Goal: Check status: Check status

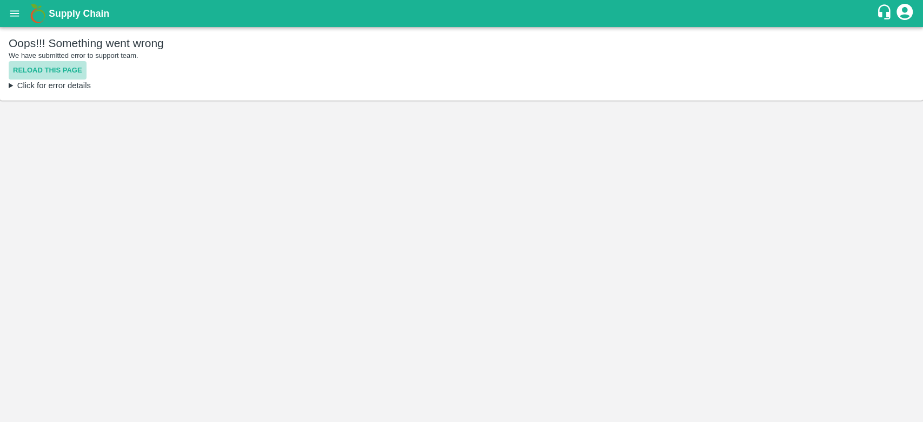
click at [61, 76] on button "Reload this page" at bounding box center [48, 70] width 78 height 19
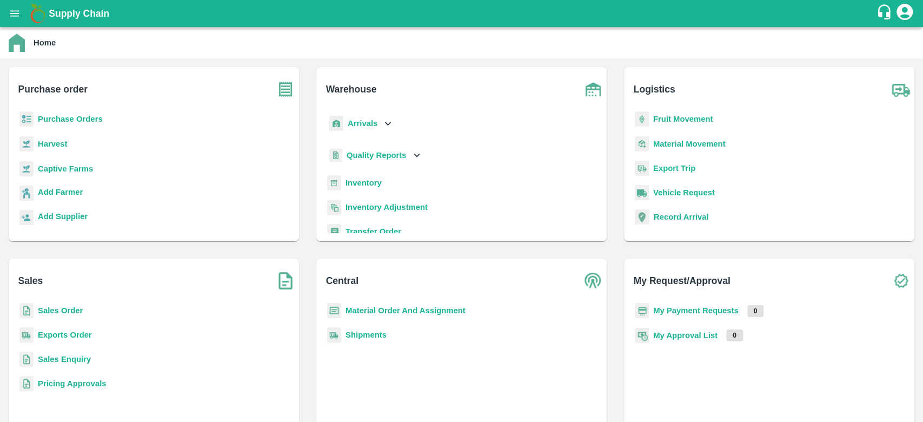
click at [85, 119] on b "Purchase Orders" at bounding box center [70, 119] width 65 height 9
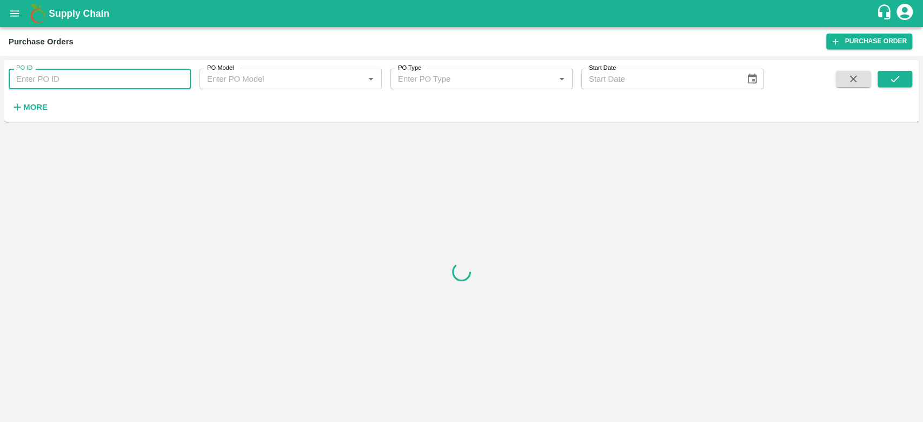
click at [161, 89] on input "PO ID" at bounding box center [100, 79] width 182 height 21
paste input "91873"
type input "91873"
click at [900, 75] on icon "submit" at bounding box center [895, 79] width 12 height 12
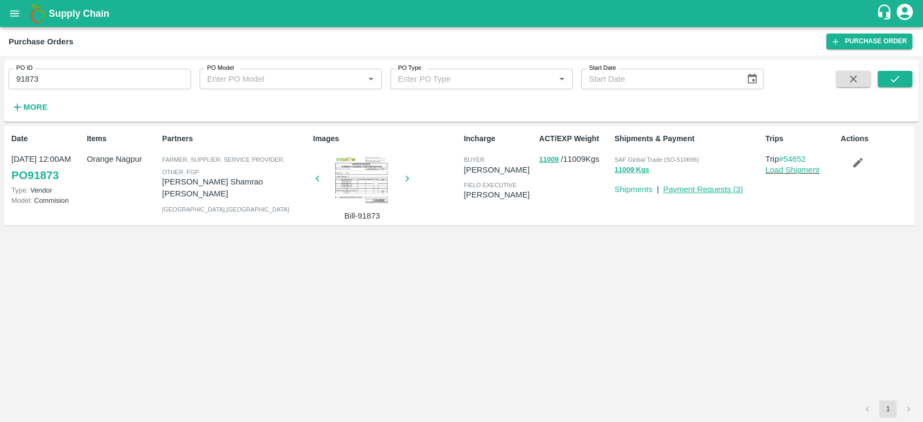
click at [730, 190] on link "Payment Requests ( 3 )" at bounding box center [703, 189] width 80 height 9
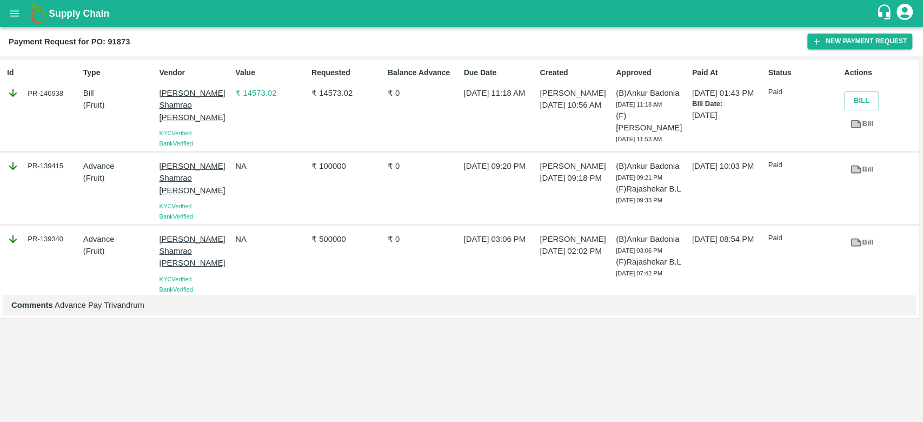
click at [259, 97] on p "₹ 14573.02" at bounding box center [271, 93] width 72 height 12
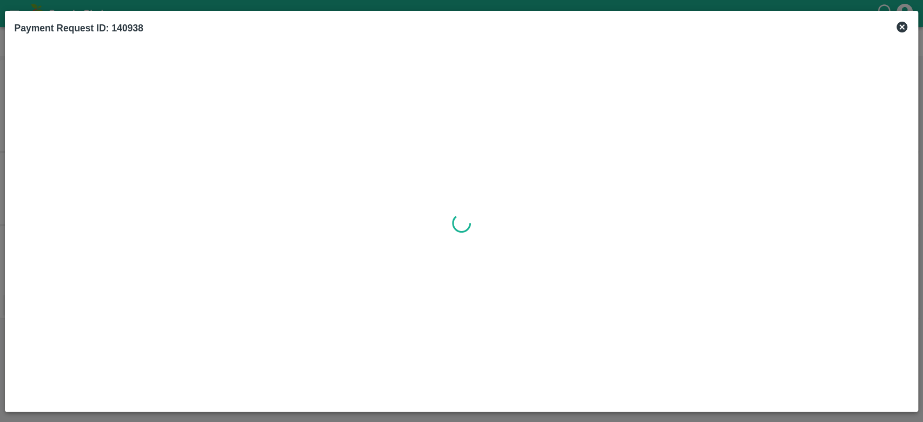
click at [897, 25] on icon at bounding box center [902, 27] width 11 height 11
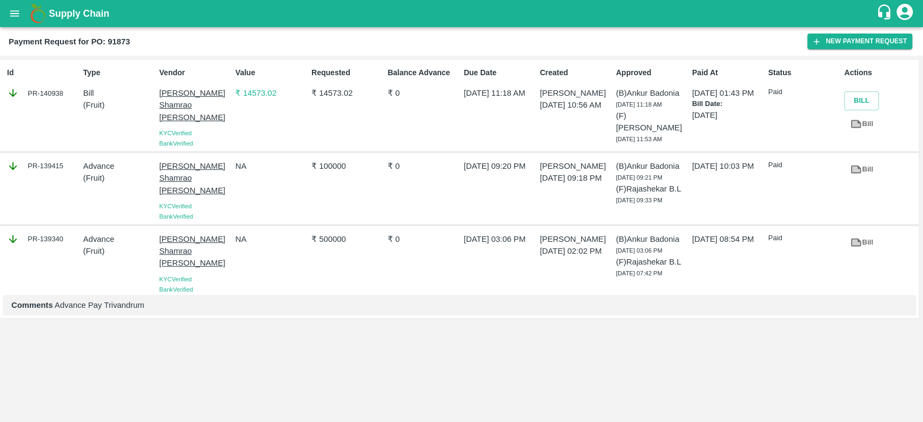
click at [253, 89] on p "₹ 14573.02" at bounding box center [271, 93] width 72 height 12
